Goal: Information Seeking & Learning: Check status

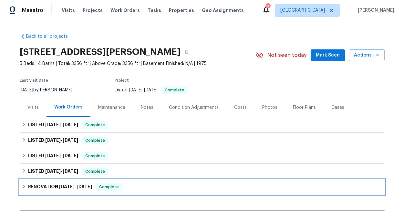
click at [115, 190] on div "Complete" at bounding box center [109, 187] width 26 height 8
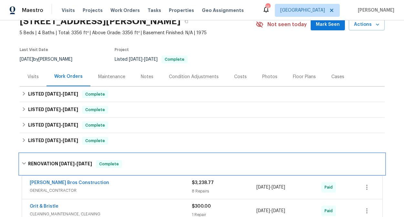
scroll to position [77, 0]
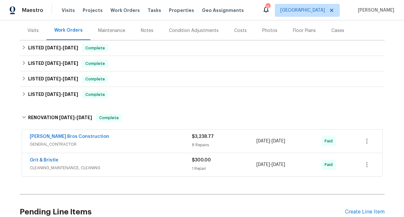
click at [105, 141] on div "Bailey Bros Construction" at bounding box center [111, 137] width 162 height 8
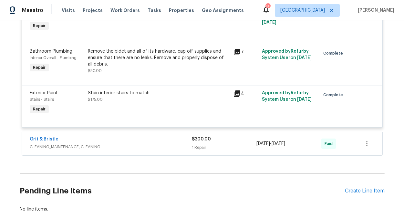
scroll to position [578, 0]
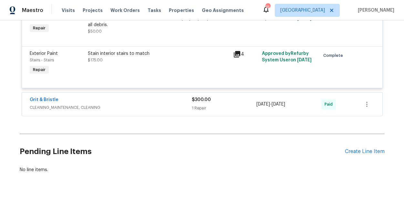
click at [105, 112] on div "Grit & Bristle CLEANING_MAINTENANCE, CLEANING $300.00 1 Repair 2/14/2025 - 2/15…" at bounding box center [202, 104] width 361 height 23
click at [99, 107] on span "CLEANING_MAINTENANCE, CLEANING" at bounding box center [111, 107] width 162 height 6
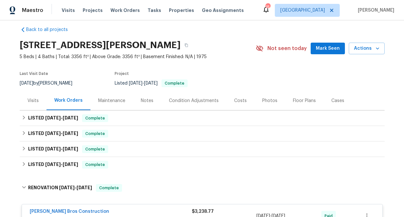
scroll to position [0, 0]
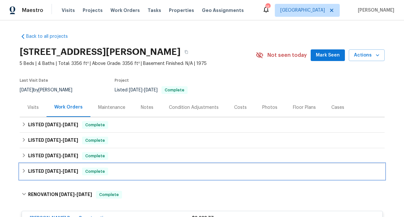
click at [88, 175] on div "LISTED 2/22/25 - 2/24/25 Complete" at bounding box center [202, 172] width 365 height 16
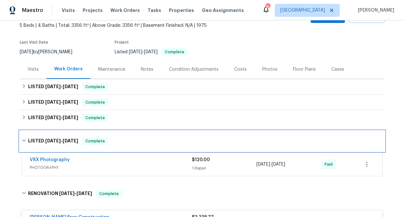
scroll to position [65, 0]
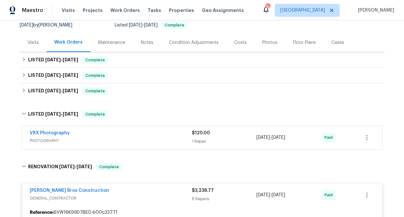
click at [91, 143] on span "PHOTOGRAPHY" at bounding box center [111, 141] width 162 height 6
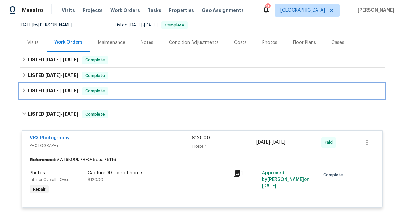
click at [92, 96] on div "LISTED 4/7/25 - 4/23/25 Complete" at bounding box center [202, 91] width 365 height 16
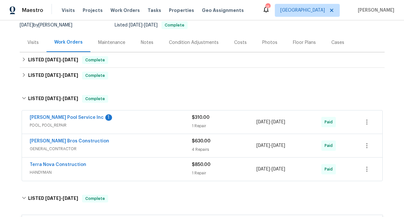
click at [82, 125] on span "POOL, POOL_REPAIR" at bounding box center [111, 125] width 162 height 6
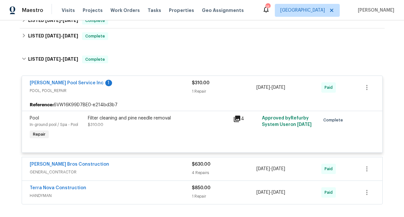
scroll to position [112, 0]
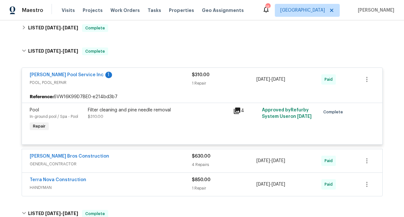
click at [135, 165] on span "GENERAL_CONTRACTOR" at bounding box center [111, 164] width 162 height 6
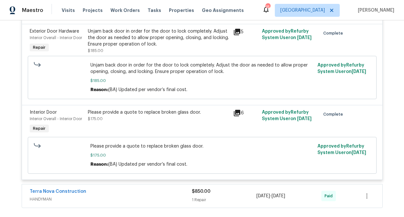
scroll to position [504, 0]
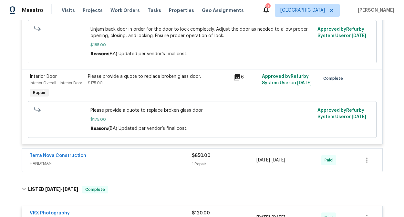
click at [133, 160] on span "HANDYMAN" at bounding box center [111, 163] width 162 height 6
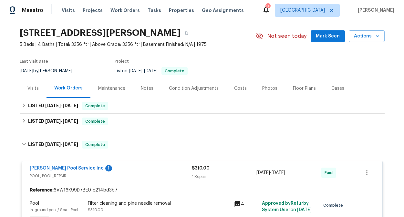
scroll to position [5, 0]
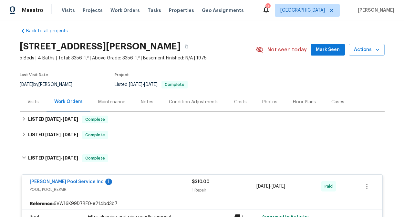
click at [124, 189] on span "POOL, POOL_REPAIR" at bounding box center [111, 189] width 162 height 6
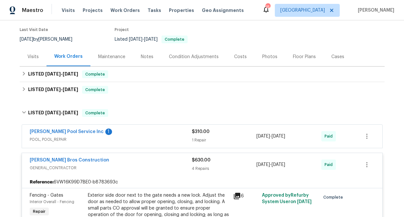
scroll to position [70, 0]
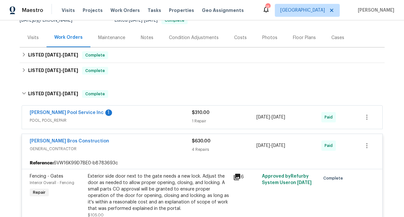
click at [118, 123] on span "POOL, POOL_REPAIR" at bounding box center [111, 120] width 162 height 6
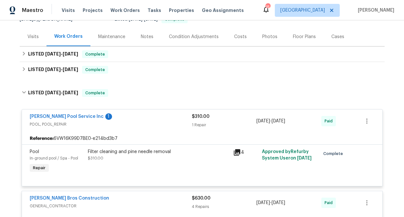
scroll to position [64, 0]
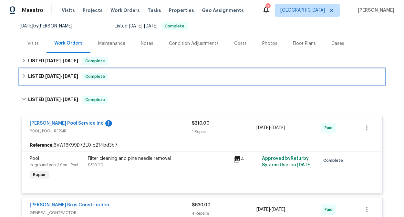
click at [93, 77] on span "Complete" at bounding box center [95, 76] width 25 height 6
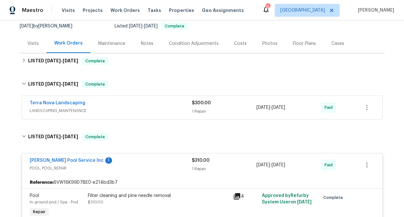
click at [76, 114] on div "Terra Nova Landscaping LANDSCAPING_MAINTENANCE" at bounding box center [111, 108] width 162 height 16
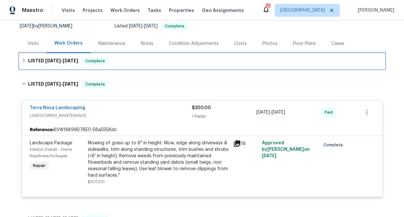
click at [109, 63] on div "LISTED 8/5/25 - 8/22/25 Complete" at bounding box center [202, 61] width 361 height 8
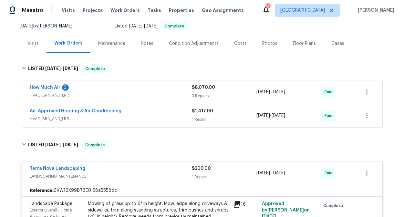
click at [106, 92] on span "HVAC, BRN_AND_LRR" at bounding box center [111, 95] width 162 height 6
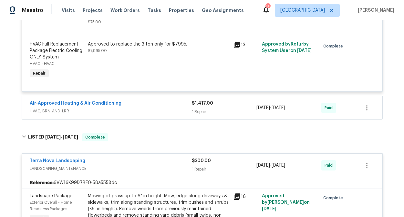
scroll to position [253, 0]
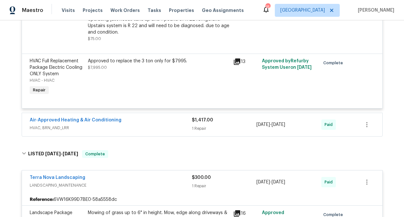
click at [99, 133] on div "Air-Approved Heating & Air Conditioning HVAC, BRN_AND_LRR" at bounding box center [111, 125] width 162 height 16
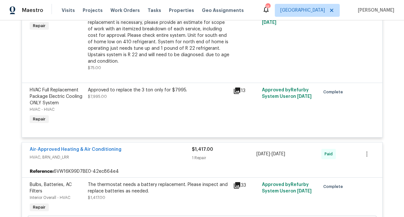
scroll to position [222, 0]
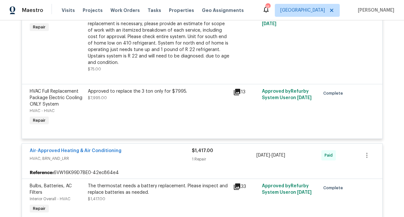
click at [17, 128] on div "Back to all projects 13080 Camino Del Valle, Poway, CA 92064 5 Beds | 4 Baths |…" at bounding box center [202, 118] width 404 height 197
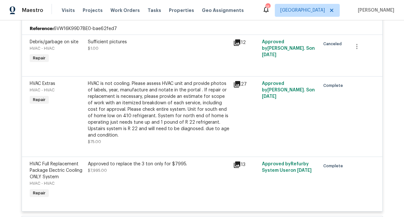
scroll to position [195, 0]
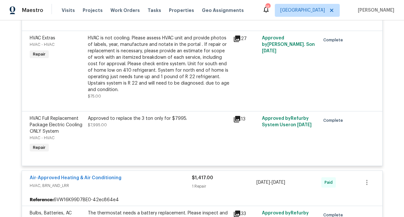
click at [10, 115] on div "Back to all projects 13080 Camino Del Valle, Poway, CA 92064 5 Beds | 4 Baths |…" at bounding box center [202, 118] width 404 height 197
click at [20, 119] on div "How Much Air 3 HVAC, BRN_AND_LRR $8,070.00 3 Repairs 8/14/2025 - 8/21/2025 Paid…" at bounding box center [202, 138] width 365 height 380
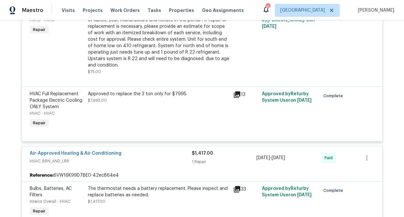
scroll to position [226, 0]
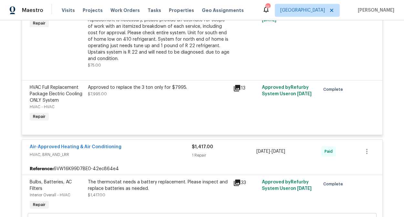
click at [19, 89] on div "Back to all projects 13080 Camino Del Valle, Poway, CA 92064 5 Beds | 4 Baths |…" at bounding box center [202, 118] width 404 height 197
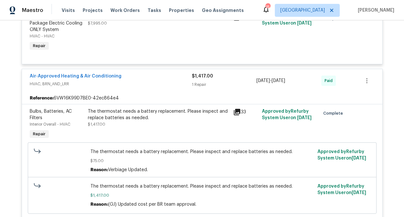
scroll to position [0, 0]
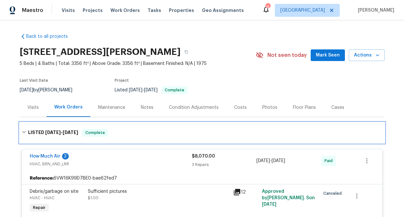
click at [198, 133] on div "LISTED 8/5/25 - 8/22/25 Complete" at bounding box center [202, 133] width 361 height 8
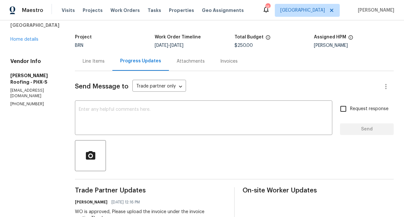
scroll to position [23, 0]
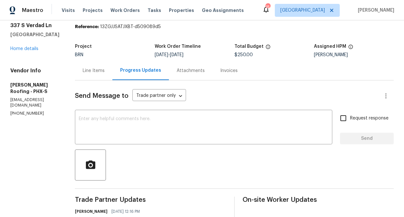
click at [99, 69] on div "Line Items" at bounding box center [94, 71] width 22 height 6
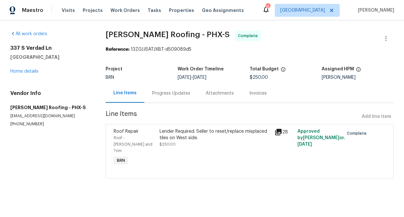
click at [174, 136] on div "Lender Required: Seller to reset/replace misplaced tiles on West side." at bounding box center [215, 134] width 111 height 13
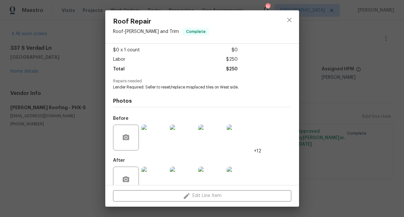
scroll to position [48, 0]
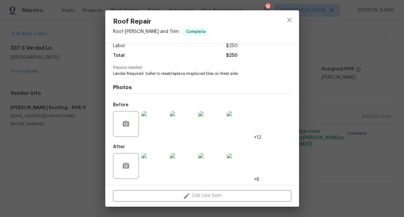
click at [161, 164] on img at bounding box center [155, 166] width 26 height 26
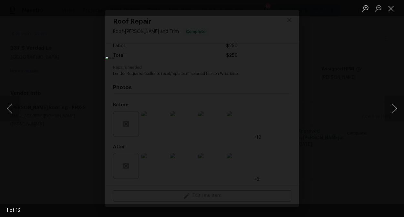
click at [397, 108] on button "Next image" at bounding box center [394, 109] width 19 height 26
click at [391, 108] on button "Next image" at bounding box center [394, 109] width 19 height 26
click at [394, 106] on button "Next image" at bounding box center [394, 109] width 19 height 26
click at [390, 111] on button "Next image" at bounding box center [394, 109] width 19 height 26
click at [397, 112] on button "Next image" at bounding box center [394, 109] width 19 height 26
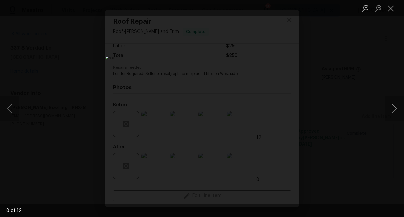
click at [394, 112] on button "Next image" at bounding box center [394, 109] width 19 height 26
click at [335, 78] on div "Lightbox" at bounding box center [202, 108] width 404 height 217
click at [329, 73] on div "Lightbox" at bounding box center [202, 108] width 404 height 217
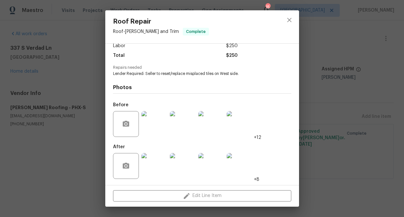
click at [157, 166] on img at bounding box center [155, 166] width 26 height 26
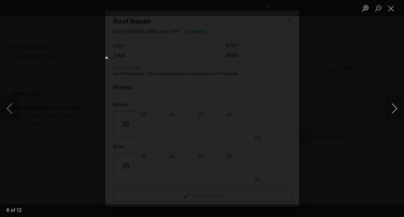
click at [386, 113] on button "Next image" at bounding box center [394, 109] width 19 height 26
click at [387, 112] on button "Next image" at bounding box center [394, 109] width 19 height 26
click at [387, 113] on button "Next image" at bounding box center [394, 109] width 19 height 26
click at [388, 113] on button "Next image" at bounding box center [394, 109] width 19 height 26
click at [388, 114] on button "Next image" at bounding box center [394, 109] width 19 height 26
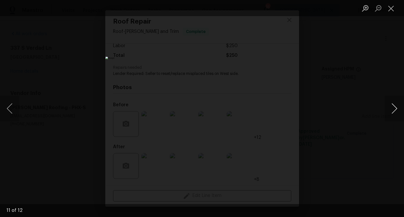
click at [388, 114] on button "Next image" at bounding box center [394, 109] width 19 height 26
click at [389, 115] on button "Next image" at bounding box center [394, 109] width 19 height 26
click at [353, 83] on div "Lightbox" at bounding box center [202, 108] width 404 height 217
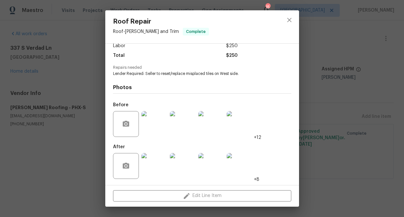
click at [359, 101] on div "Roof Repair Roof - Eaves and Trim Complete Vendor Stout Roofing Account Categor…" at bounding box center [202, 108] width 404 height 217
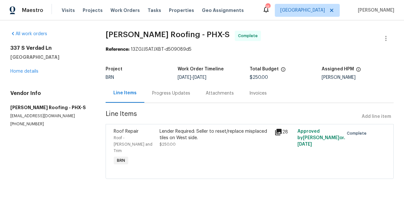
click at [260, 100] on div "Invoices" at bounding box center [258, 93] width 33 height 19
